Goal: Information Seeking & Learning: Learn about a topic

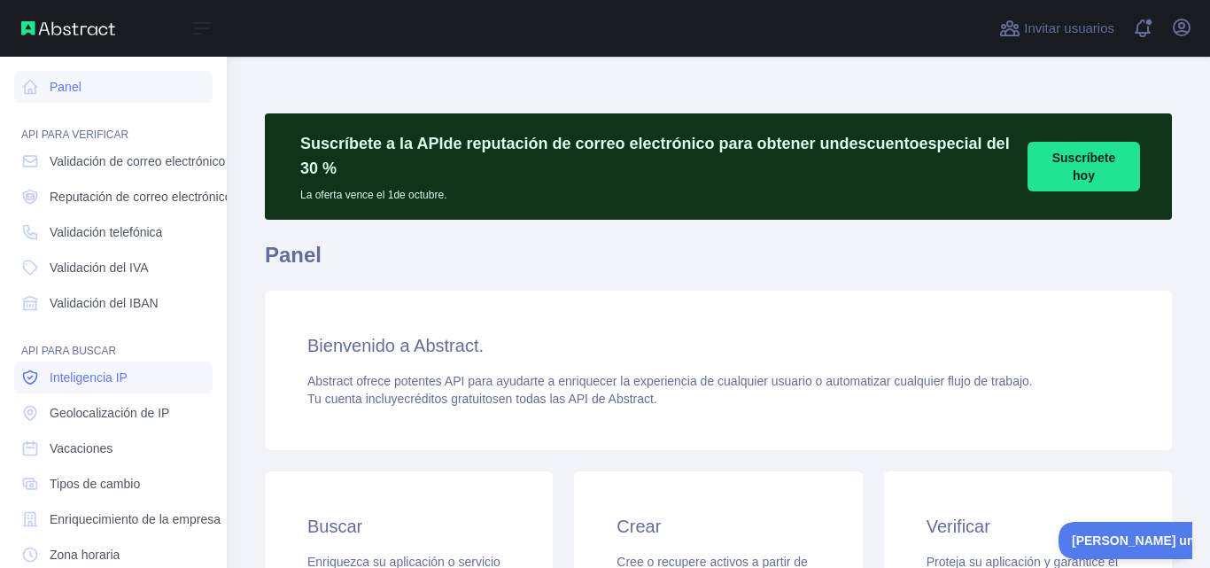
click at [108, 378] on font "Inteligencia IP" at bounding box center [89, 377] width 78 height 14
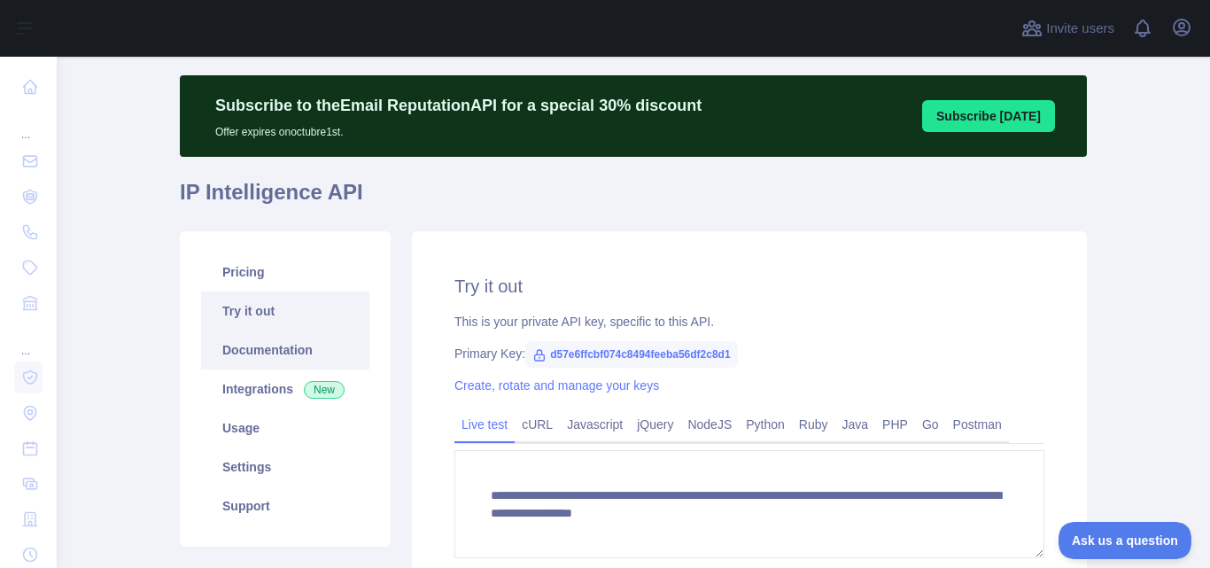
scroll to position [59, 0]
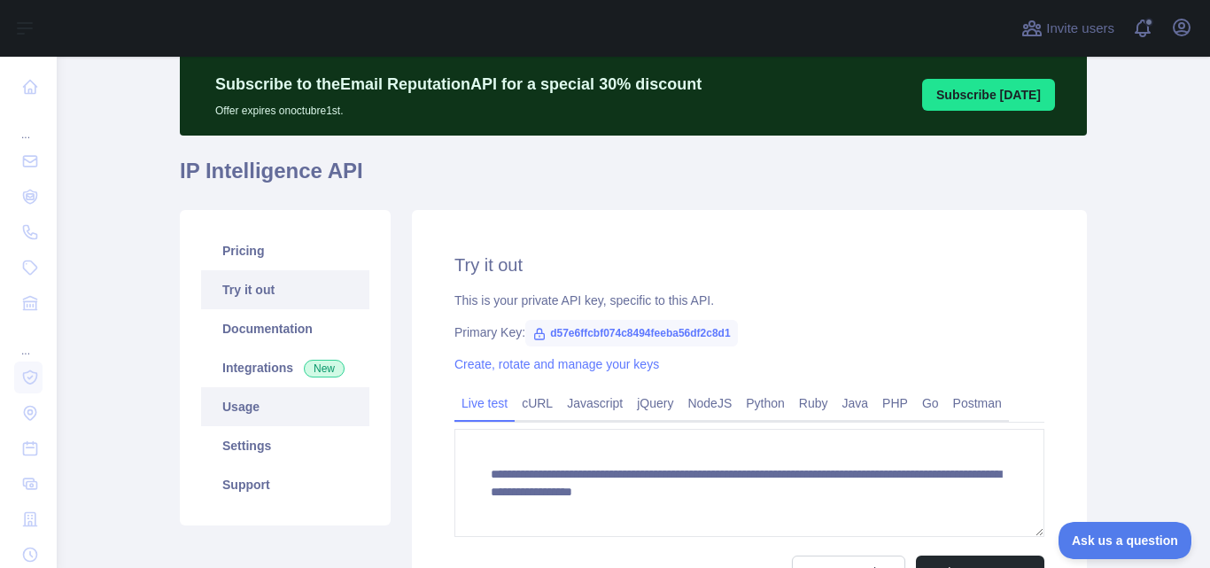
click at [244, 406] on link "Usage" at bounding box center [285, 406] width 168 height 39
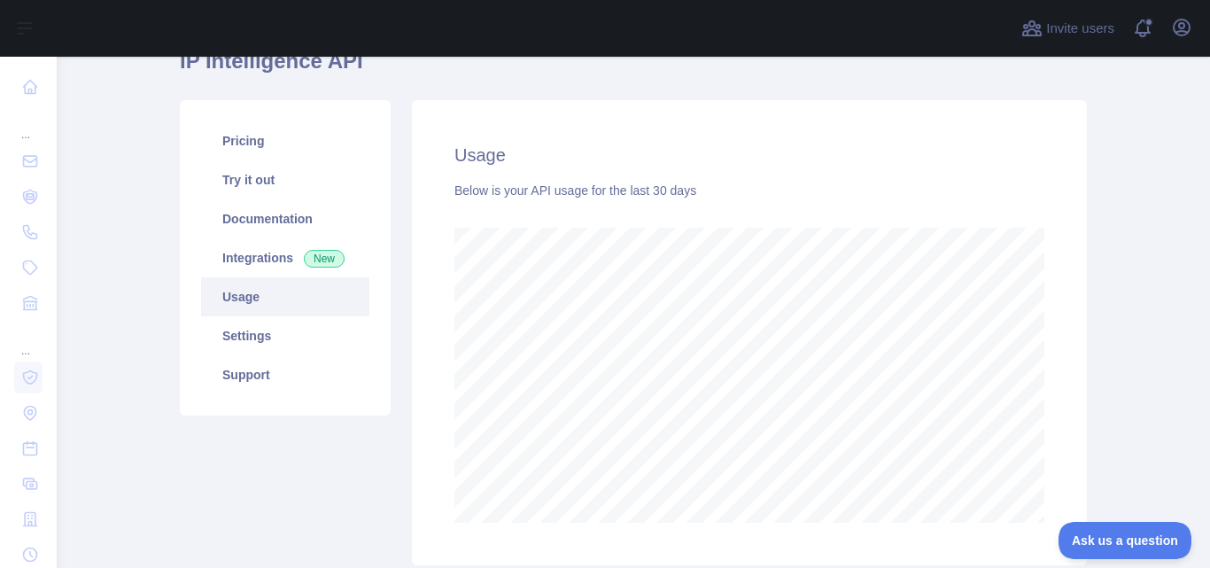
scroll to position [177, 0]
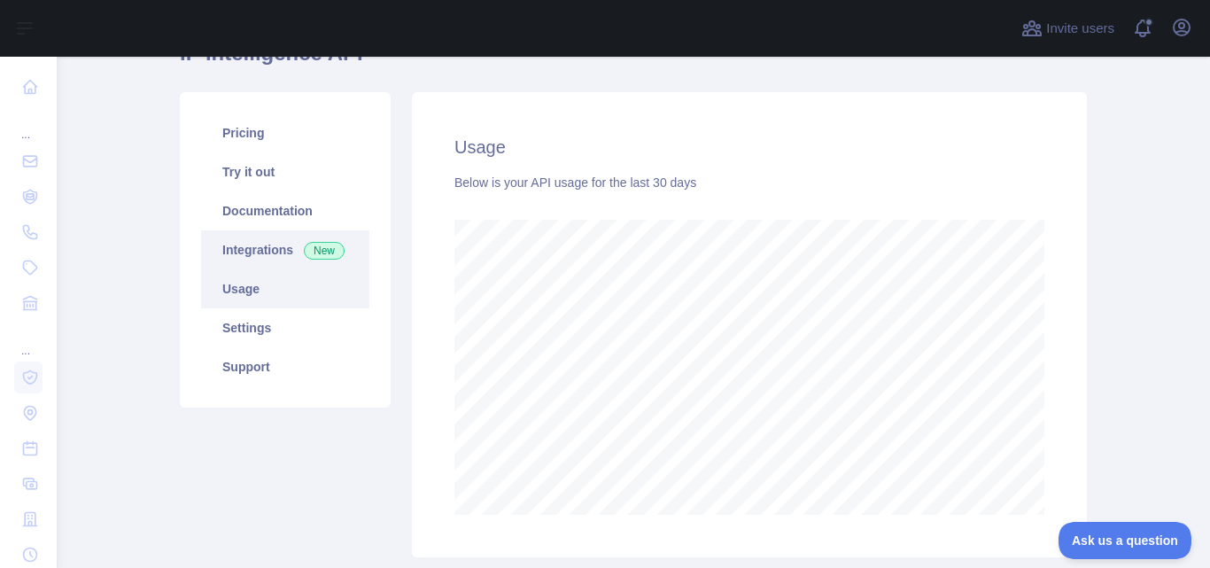
click at [241, 243] on link "Integrations New" at bounding box center [285, 249] width 168 height 39
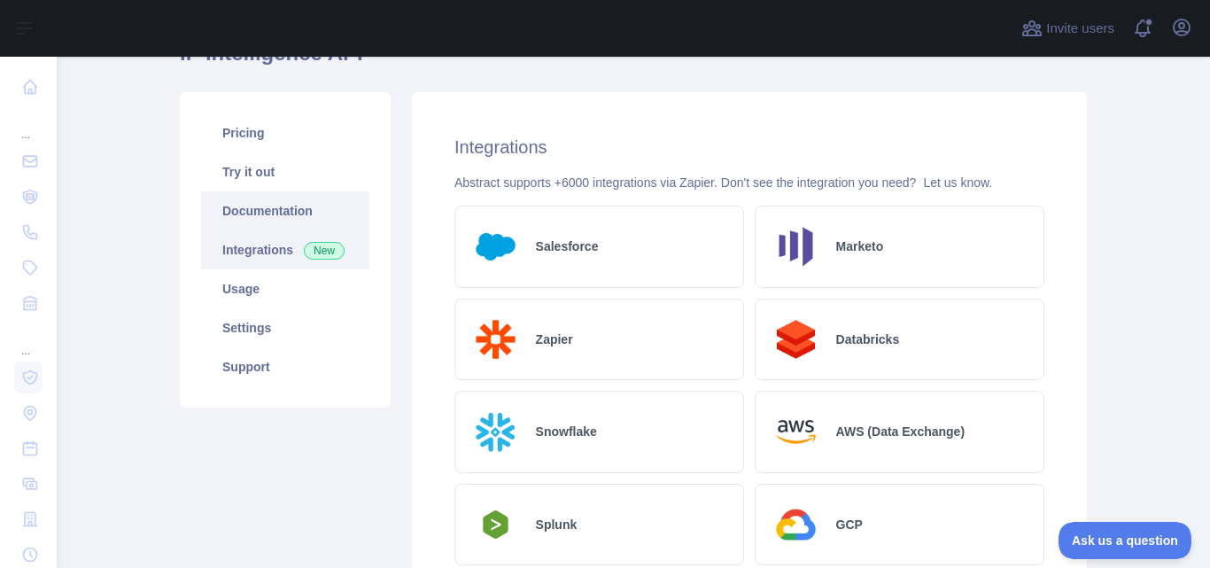
click at [239, 213] on link "Documentation" at bounding box center [285, 210] width 168 height 39
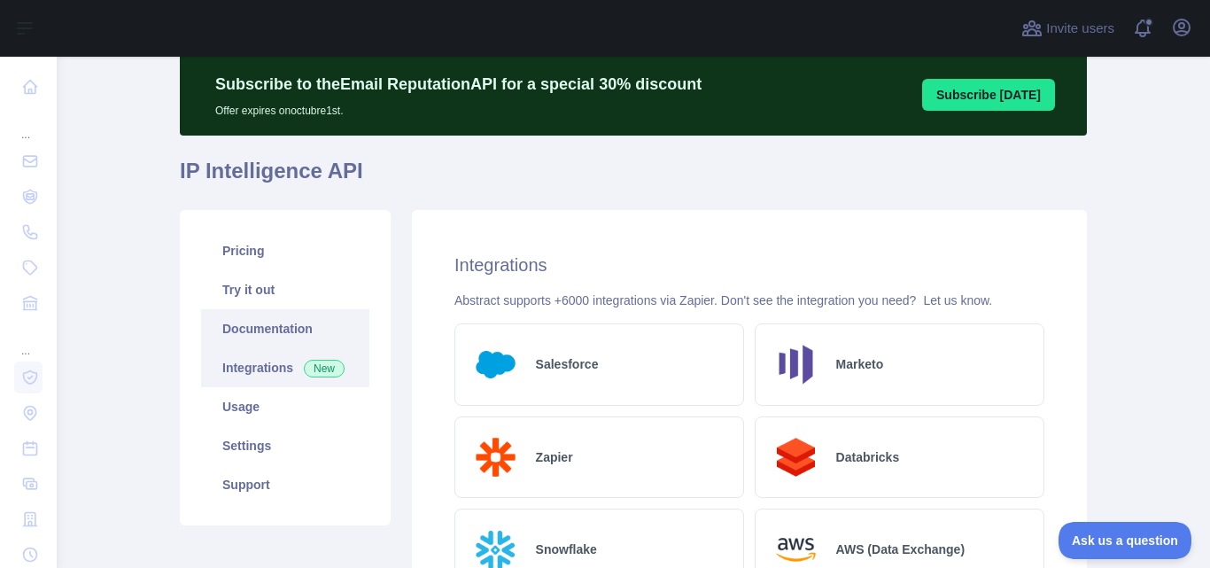
scroll to position [118, 0]
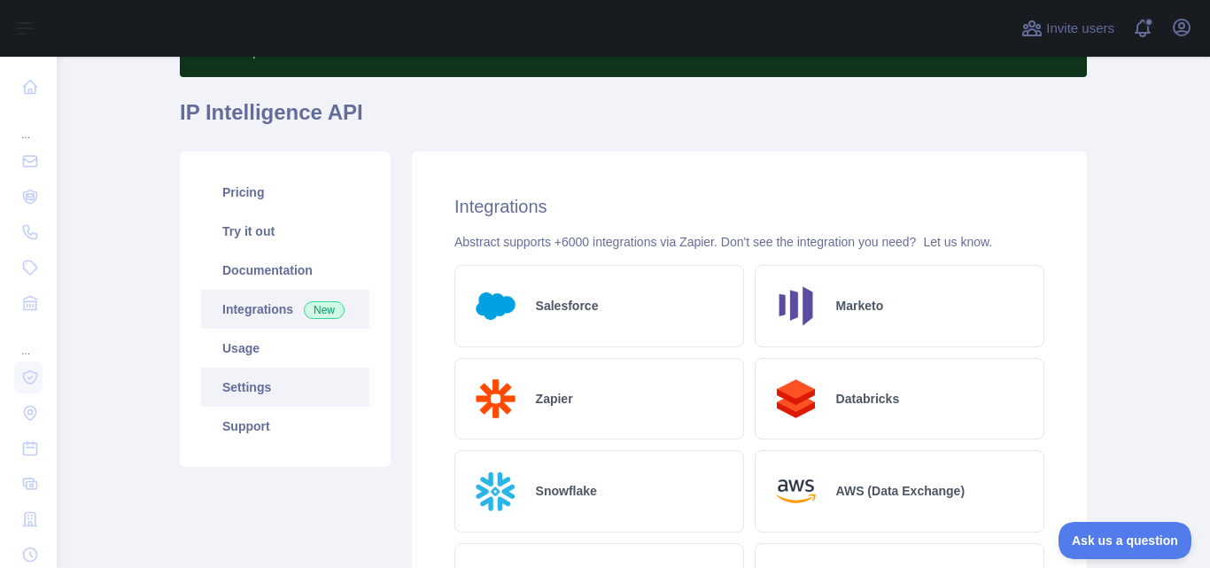
click at [275, 382] on link "Settings" at bounding box center [285, 387] width 168 height 39
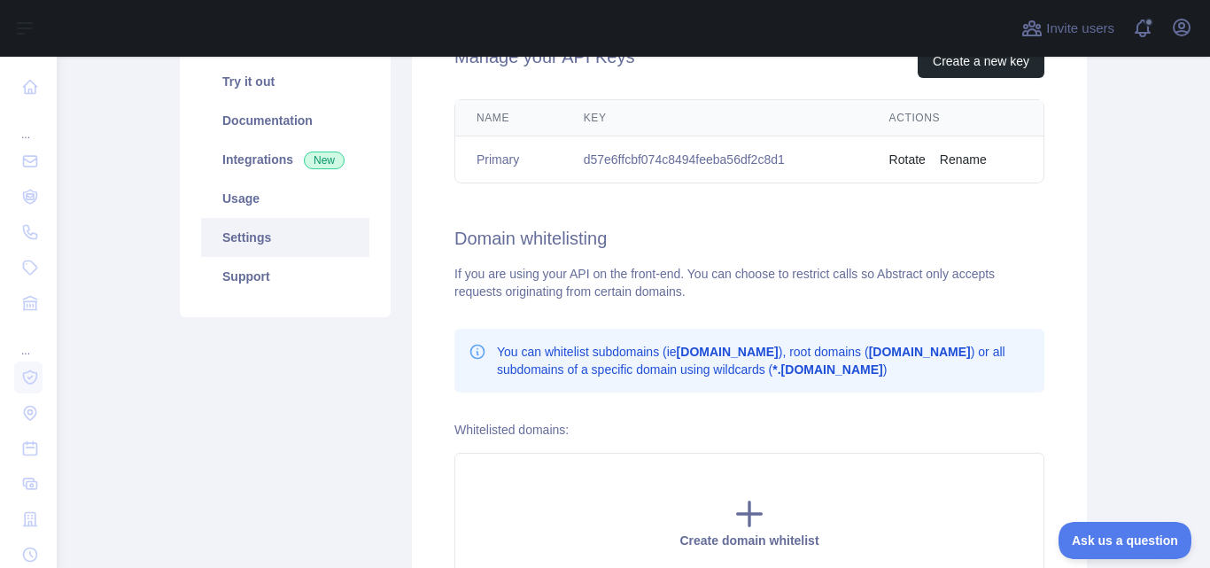
scroll to position [295, 0]
